Goal: Task Accomplishment & Management: Complete application form

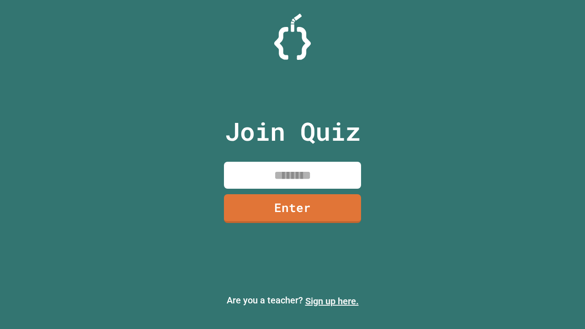
click at [332, 301] on link "Sign up here." at bounding box center [333, 301] width 54 height 11
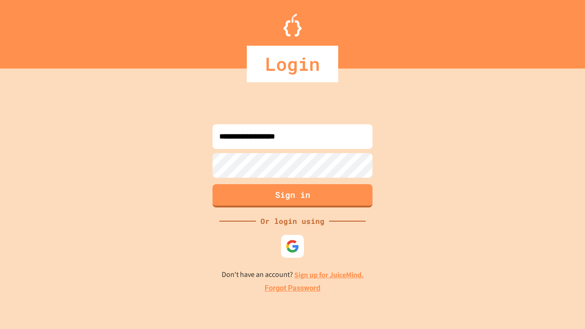
type input "**********"
